Goal: Task Accomplishment & Management: Complete application form

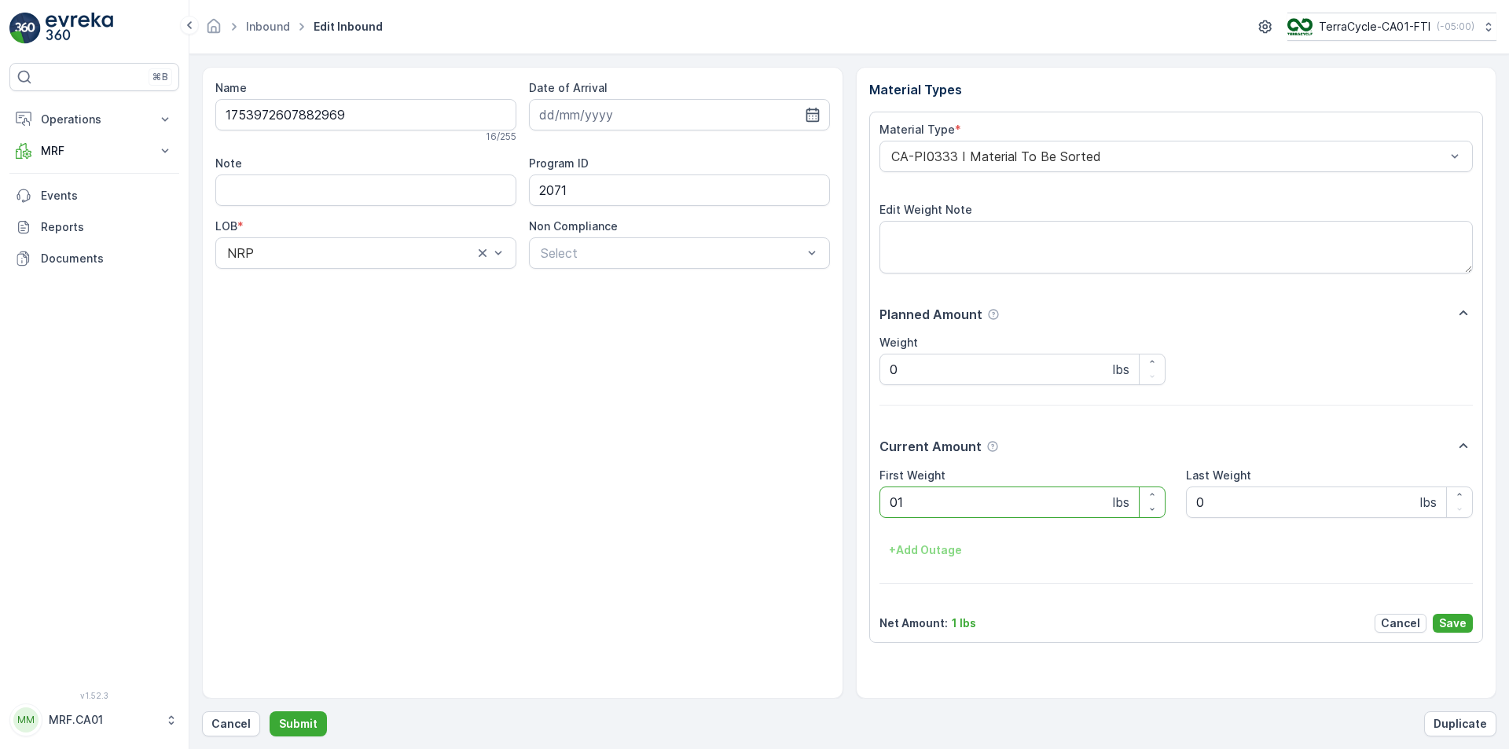
type Weight "018"
click at [270, 711] on button "Submit" at bounding box center [298, 723] width 57 height 25
type Weight "015"
click at [270, 711] on button "Submit" at bounding box center [298, 723] width 57 height 25
type Weight "018"
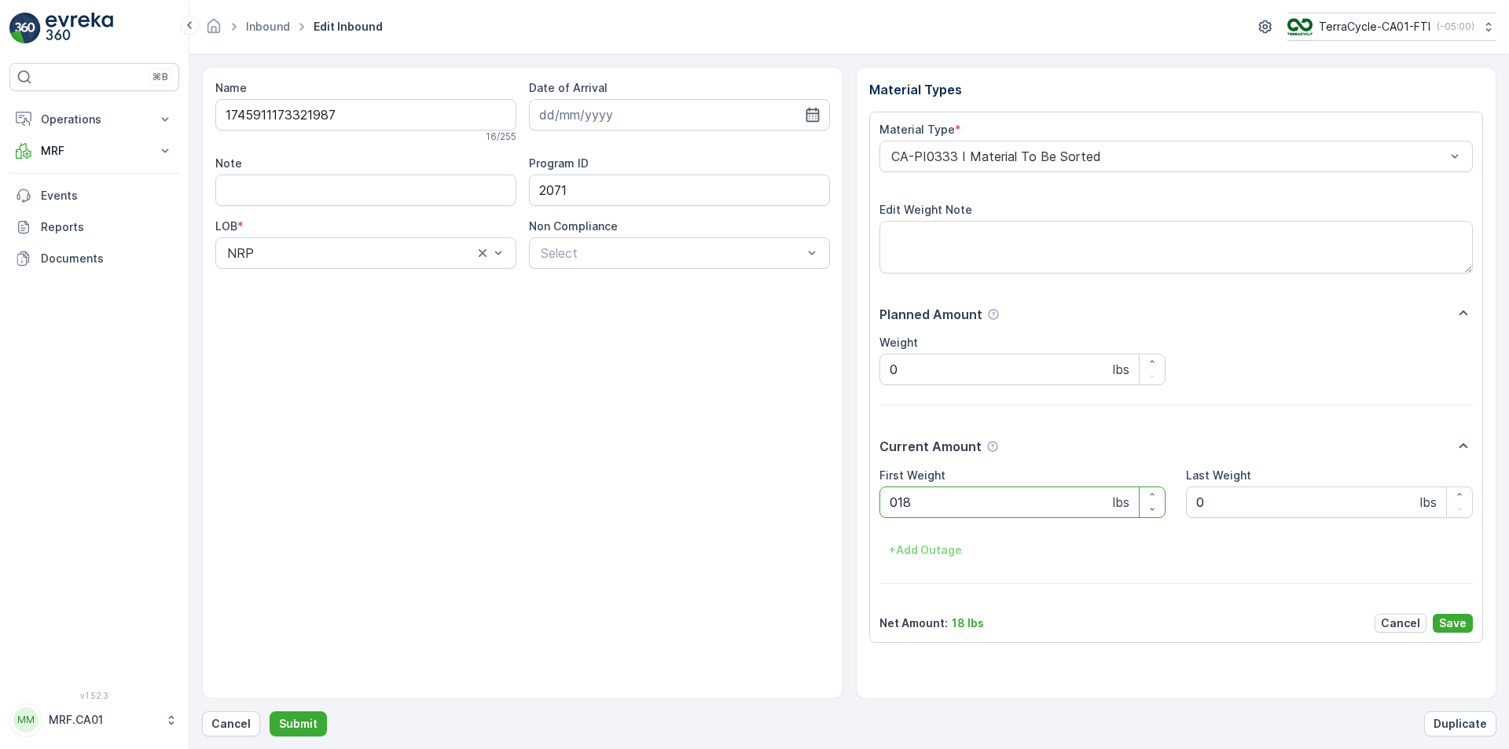
click at [270, 711] on button "Submit" at bounding box center [298, 723] width 57 height 25
type Weight "016"
click at [270, 711] on button "Submit" at bounding box center [298, 723] width 57 height 25
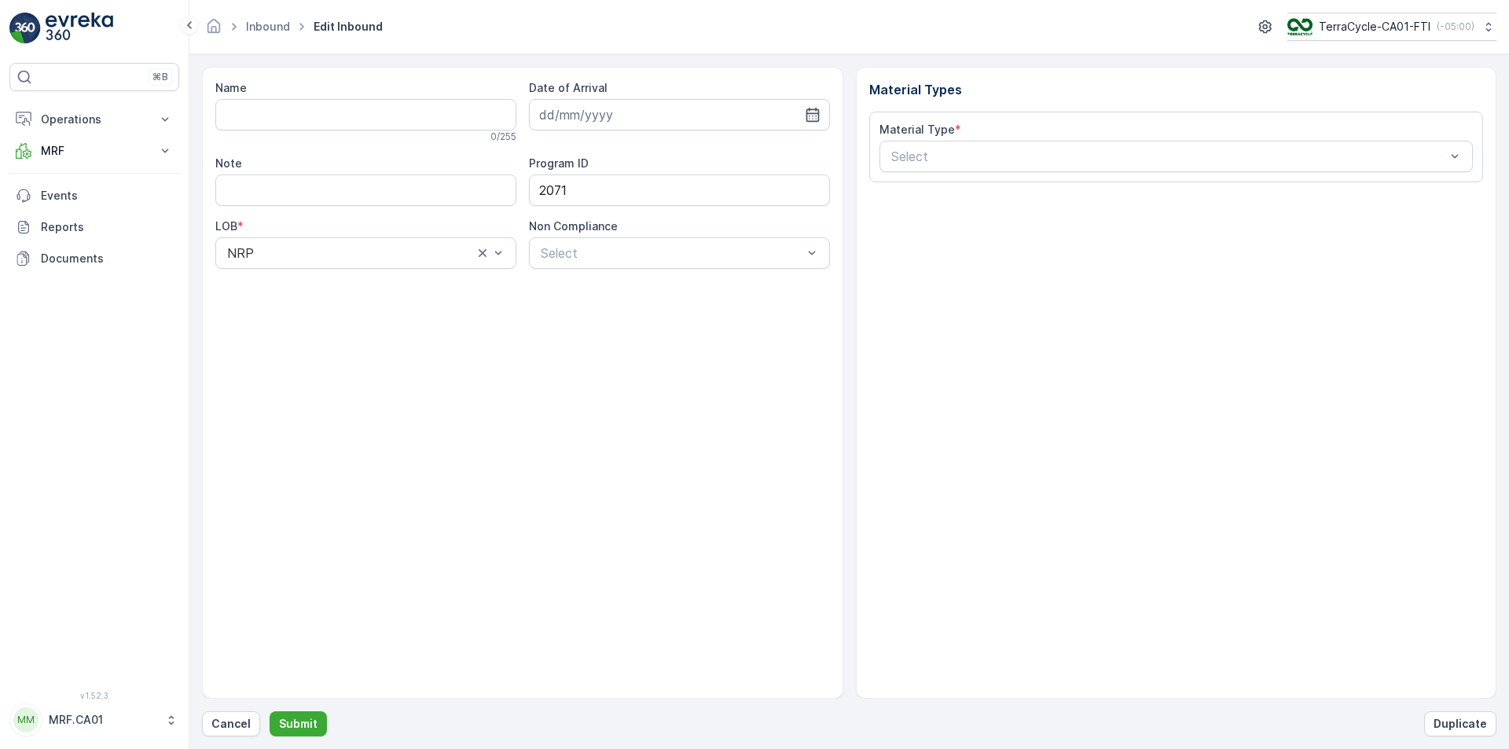
type input "1753972587761427"
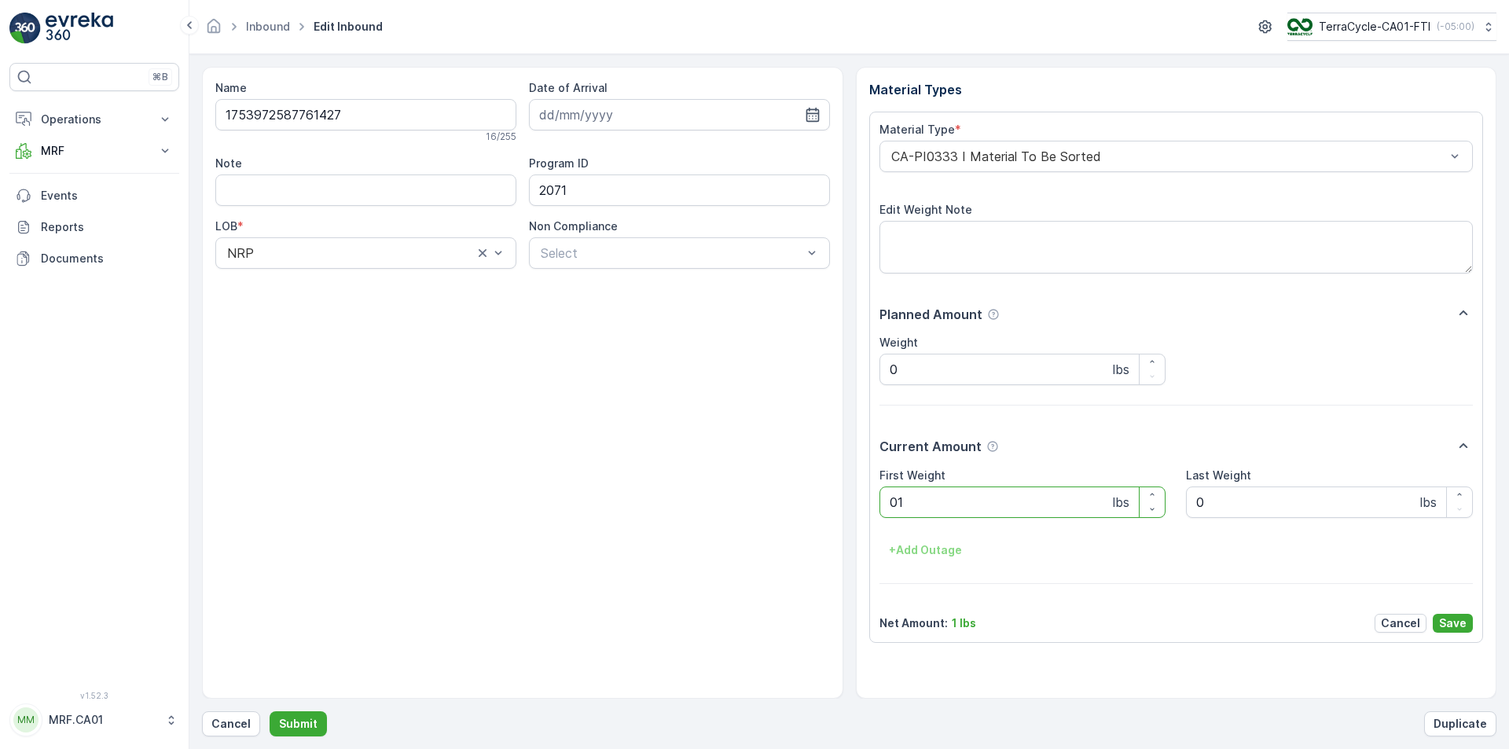
type Weight "018"
click at [270, 711] on button "Submit" at bounding box center [298, 723] width 57 height 25
type Weight "017"
click at [270, 711] on button "Submit" at bounding box center [298, 723] width 57 height 25
type Weight "016"
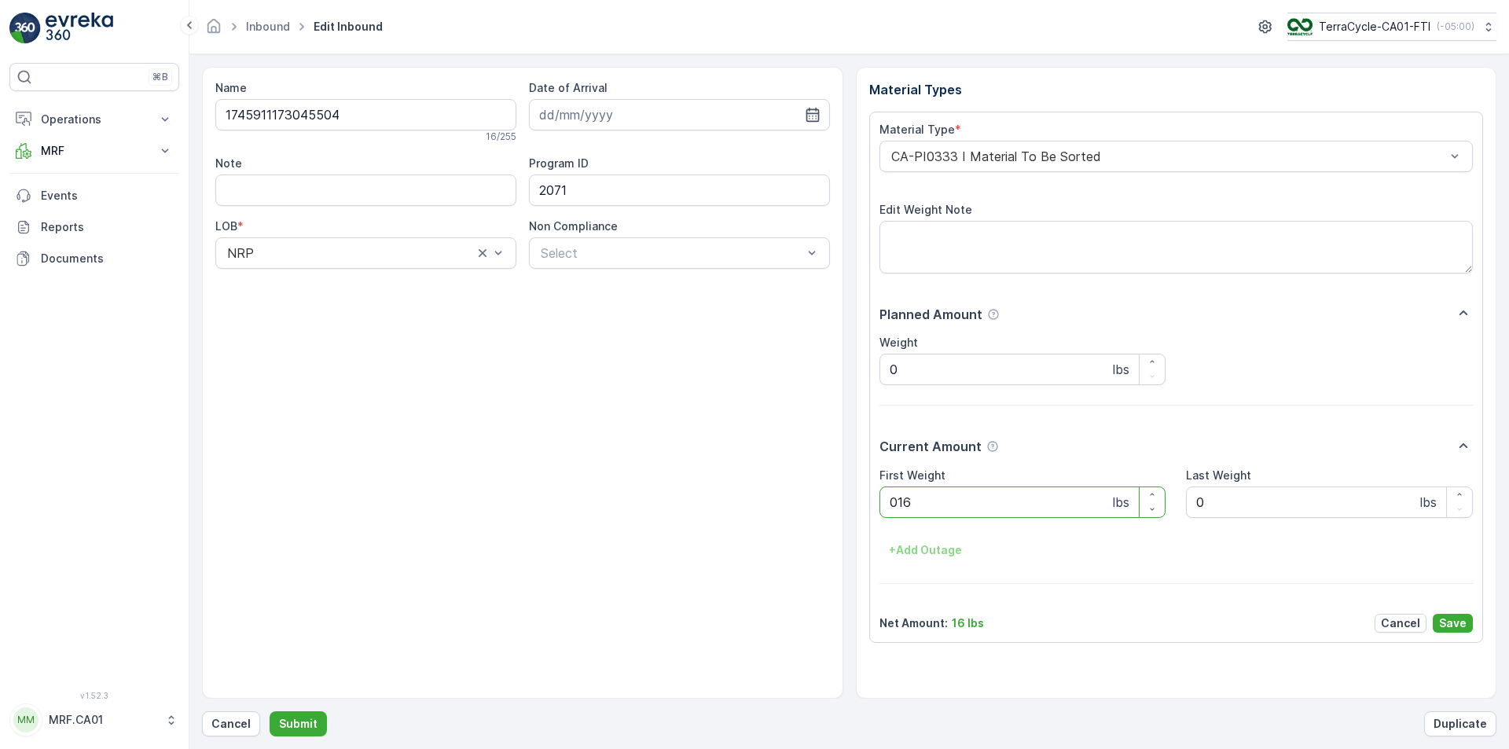
click at [270, 711] on button "Submit" at bounding box center [298, 723] width 57 height 25
type Weight "020"
click at [270, 711] on button "Submit" at bounding box center [298, 723] width 57 height 25
type Weight "015"
click at [270, 711] on button "Submit" at bounding box center [298, 723] width 57 height 25
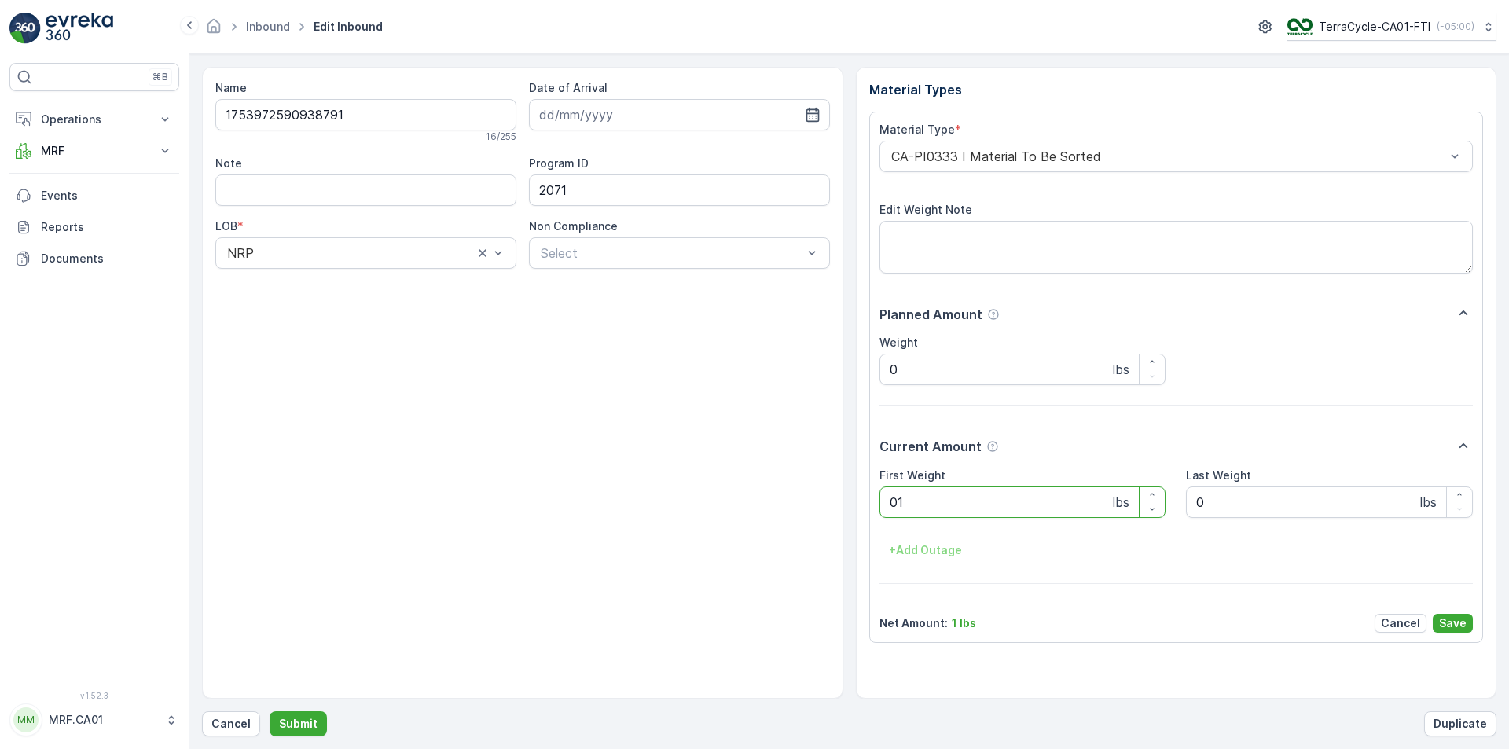
type Weight "018"
click at [270, 711] on button "Submit" at bounding box center [298, 723] width 57 height 25
type Weight "019"
click at [270, 711] on button "Submit" at bounding box center [298, 723] width 57 height 25
type Weight "015"
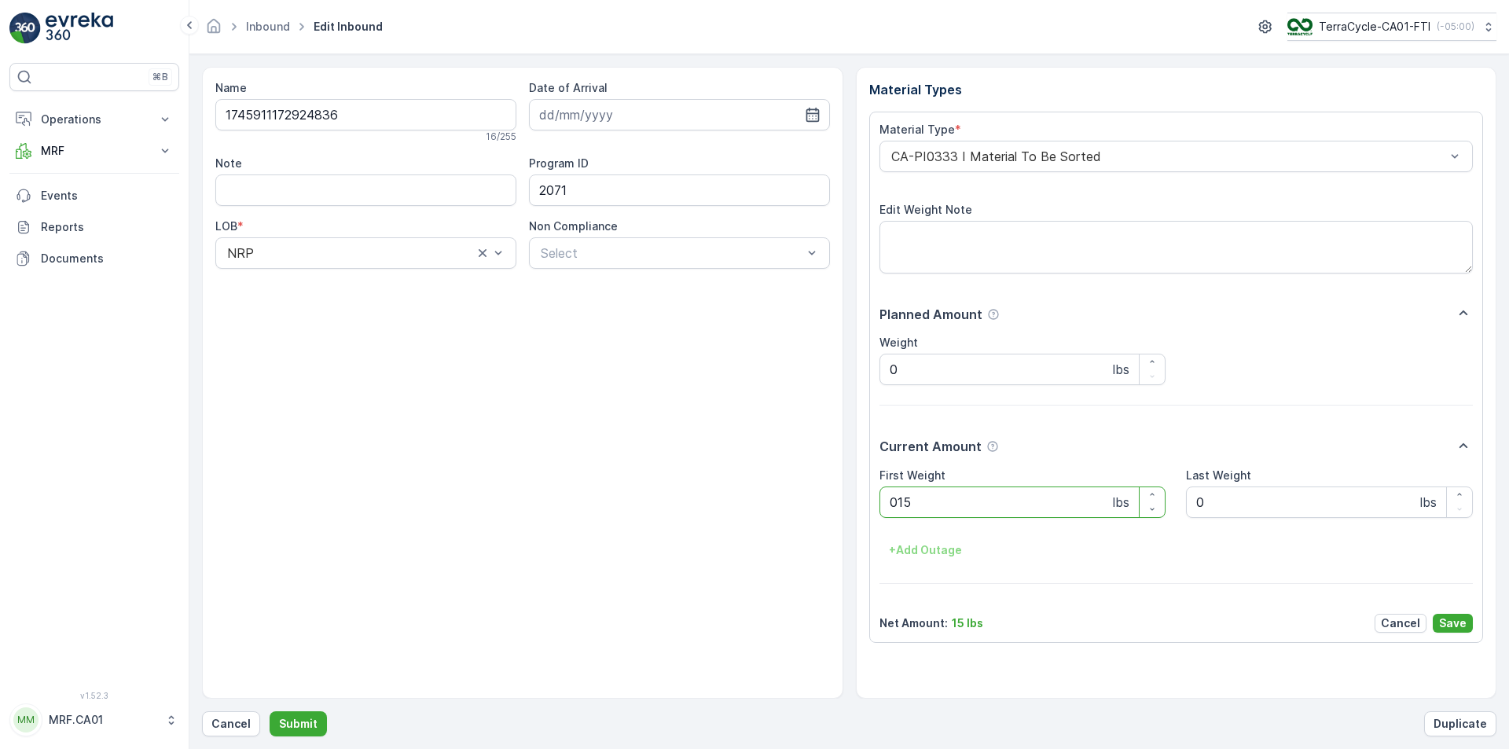
click at [270, 711] on button "Submit" at bounding box center [298, 723] width 57 height 25
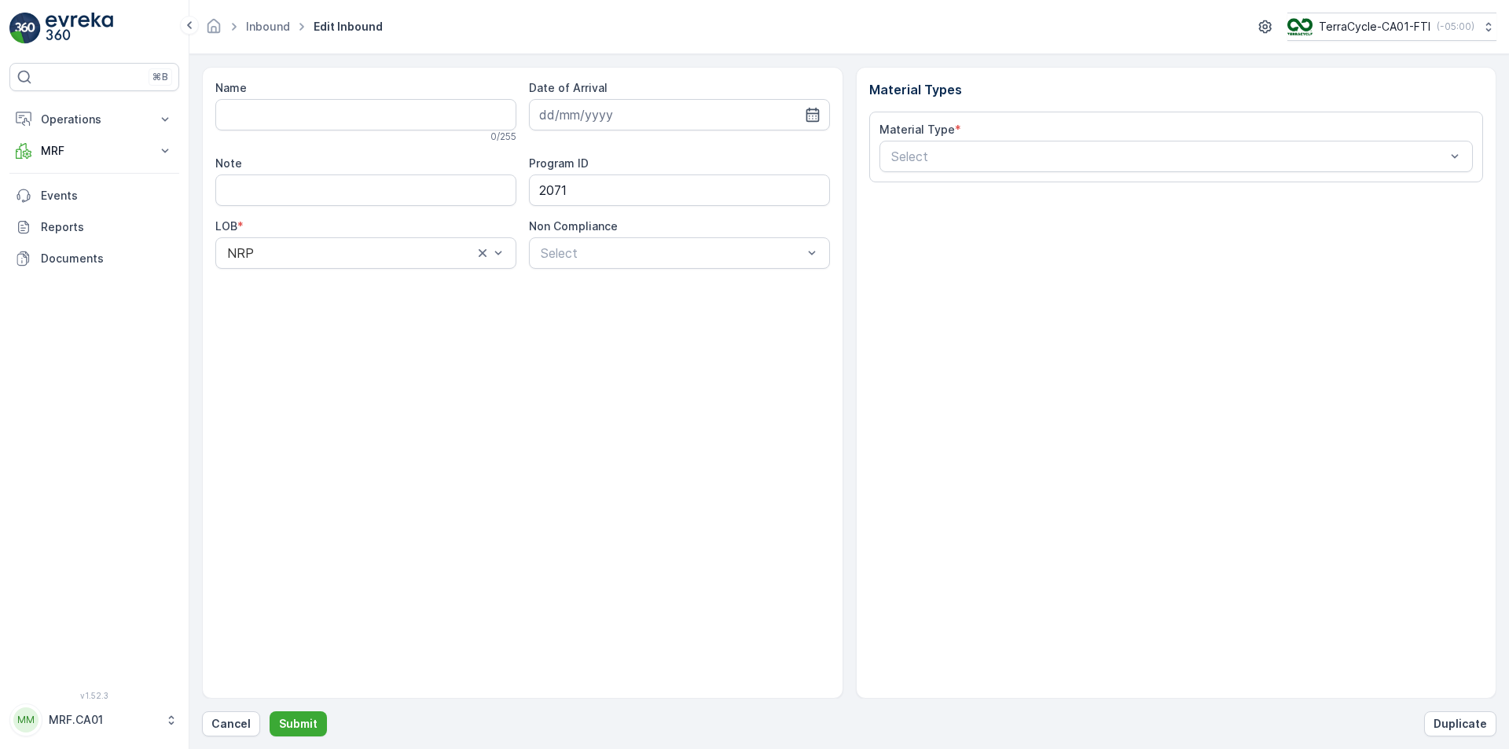
type input "1753972609013307"
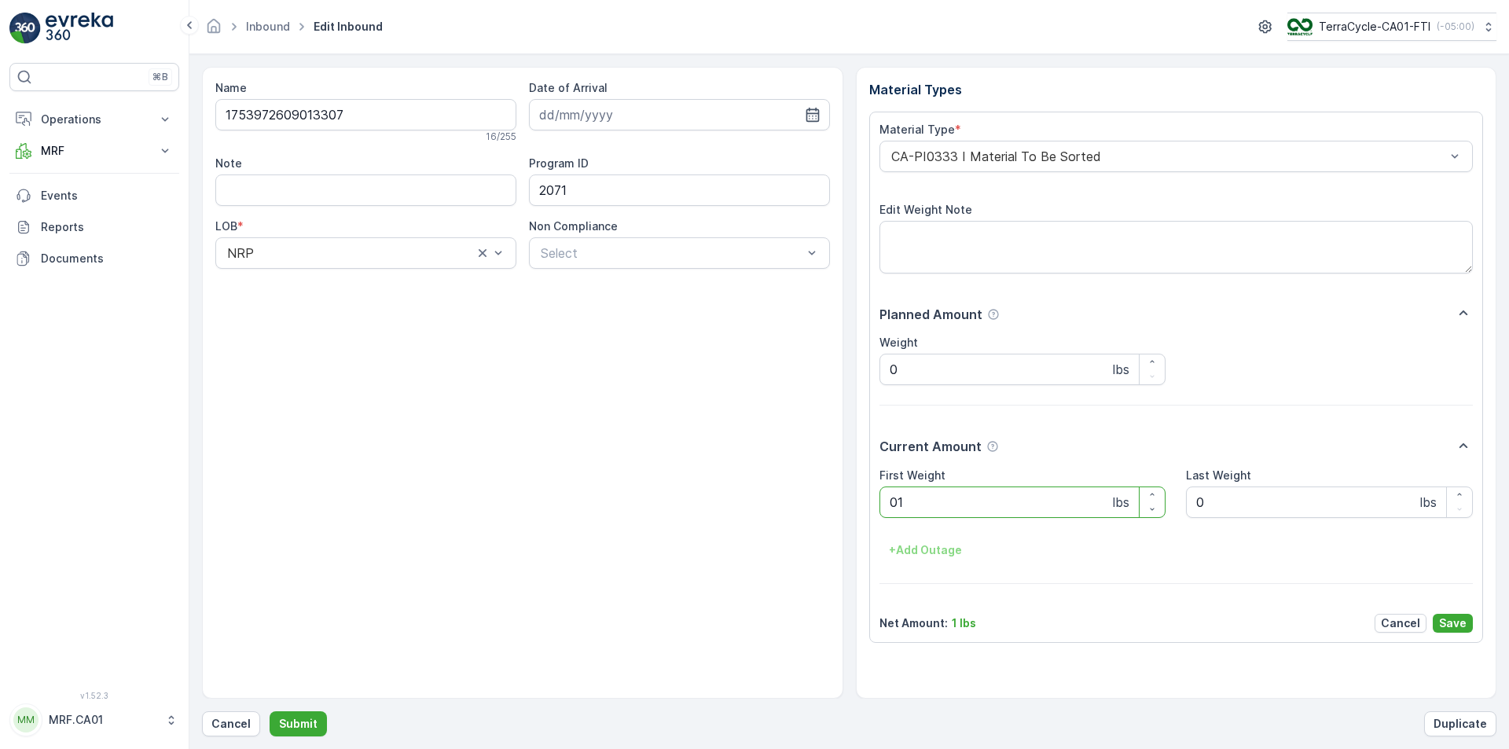
type Weight "014"
click at [270, 711] on button "Submit" at bounding box center [298, 723] width 57 height 25
type Weight "017"
click at [270, 711] on button "Submit" at bounding box center [298, 723] width 57 height 25
type Weight "015"
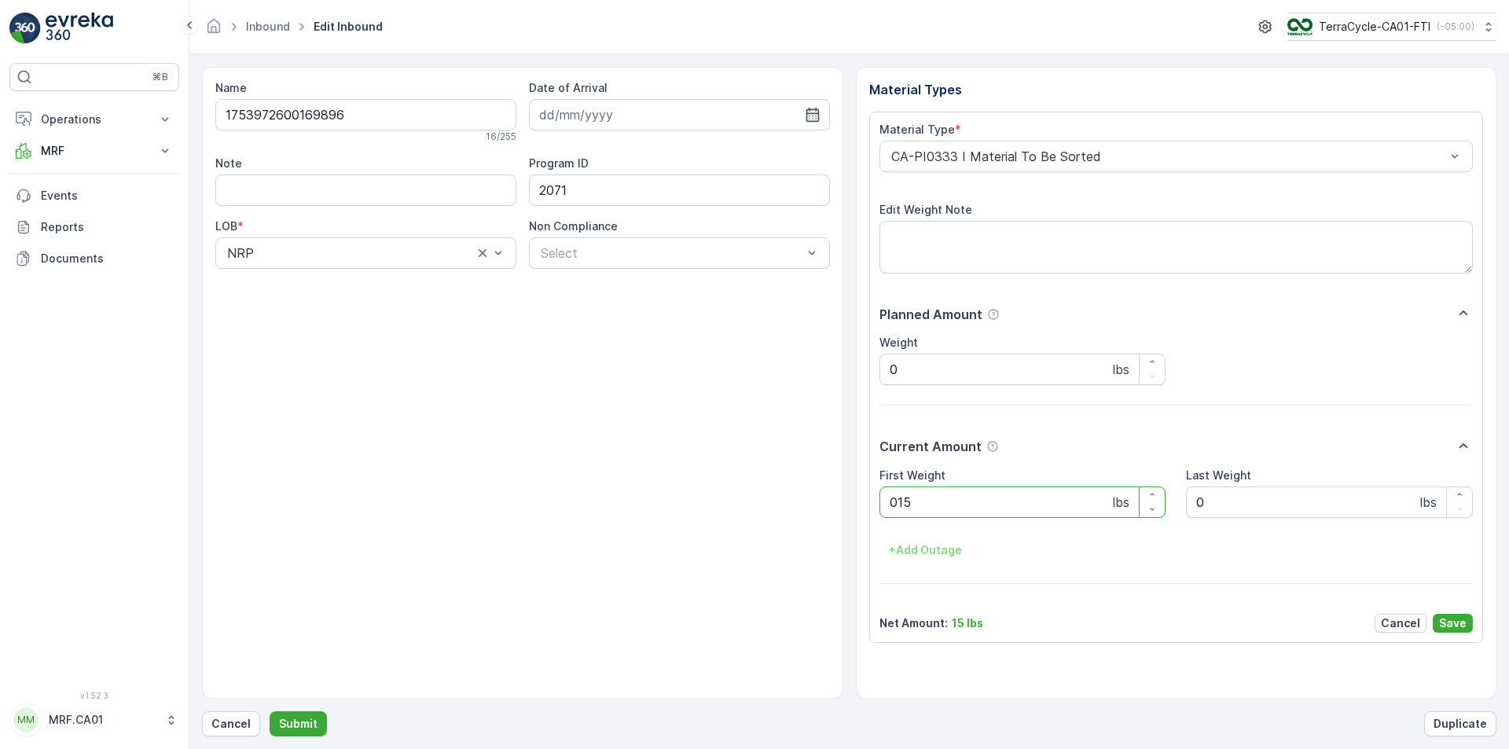
click at [270, 711] on button "Submit" at bounding box center [298, 723] width 57 height 25
type Weight "020"
click at [270, 711] on button "Submit" at bounding box center [298, 723] width 57 height 25
type Weight "016"
click at [270, 711] on button "Submit" at bounding box center [298, 723] width 57 height 25
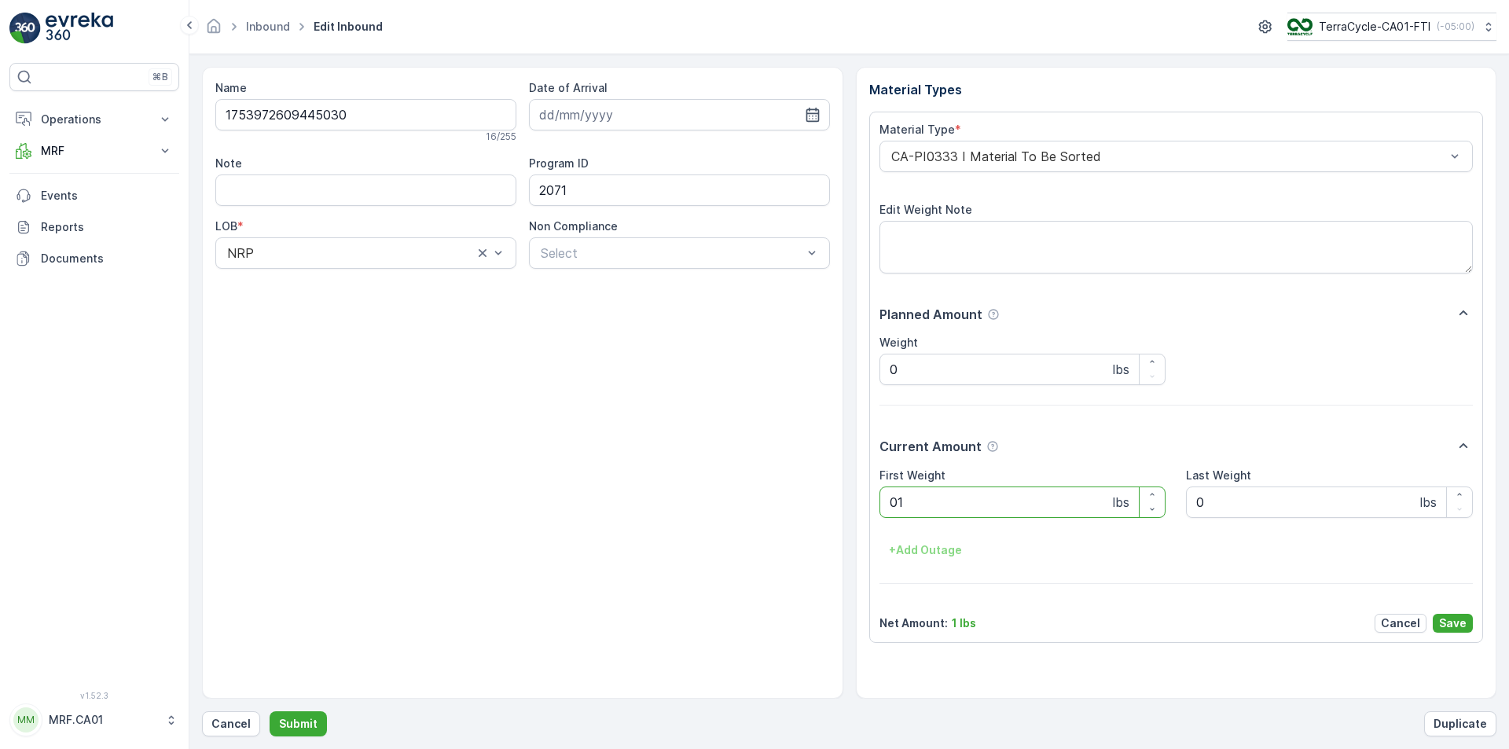
type Weight "015"
click at [270, 711] on button "Submit" at bounding box center [298, 723] width 57 height 25
type Weight "016"
click at [270, 711] on button "Submit" at bounding box center [298, 723] width 57 height 25
type Weight "019"
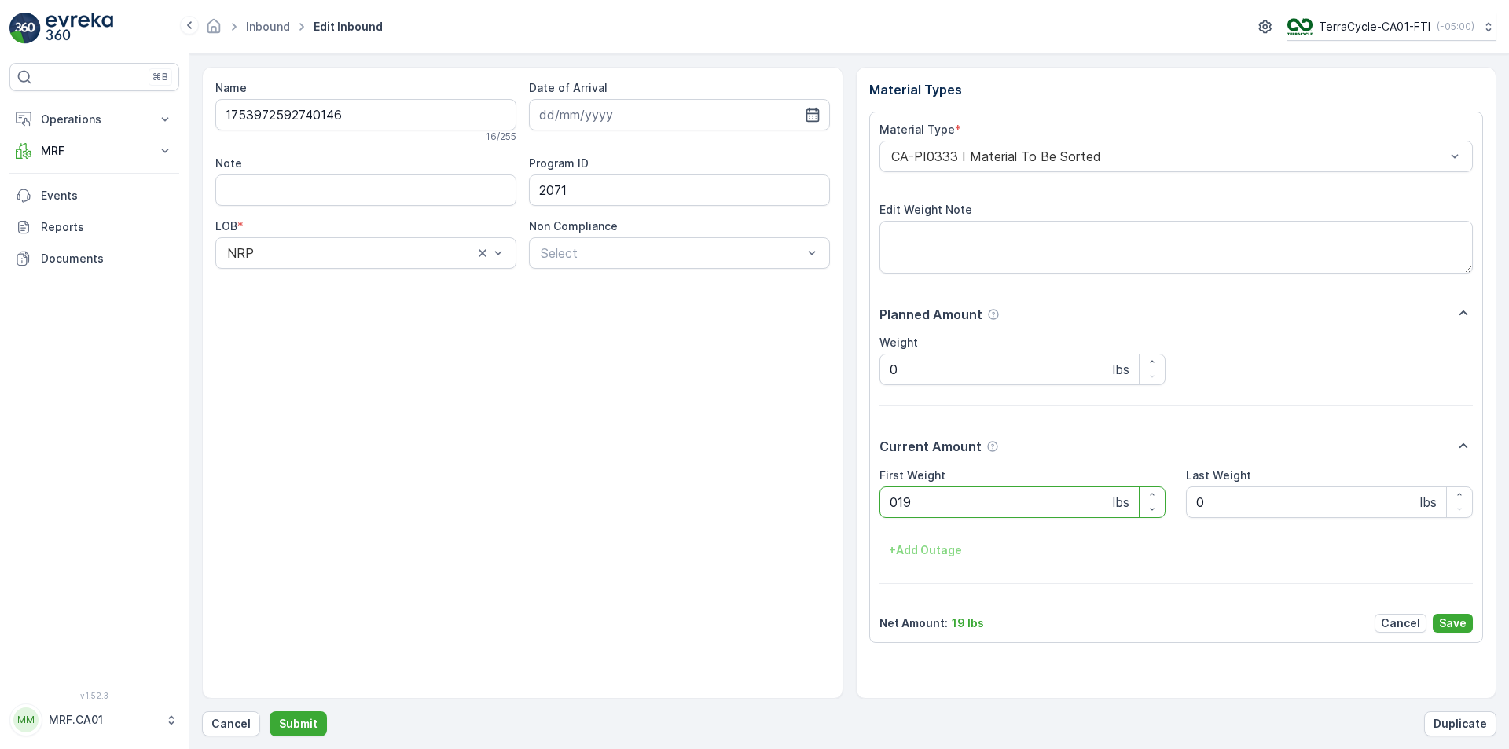
click at [270, 711] on button "Submit" at bounding box center [298, 723] width 57 height 25
type Weight "021"
click at [270, 711] on button "Submit" at bounding box center [298, 723] width 57 height 25
type Weight "09"
click at [270, 711] on button "Submit" at bounding box center [298, 723] width 57 height 25
